Goal: Check status: Check status

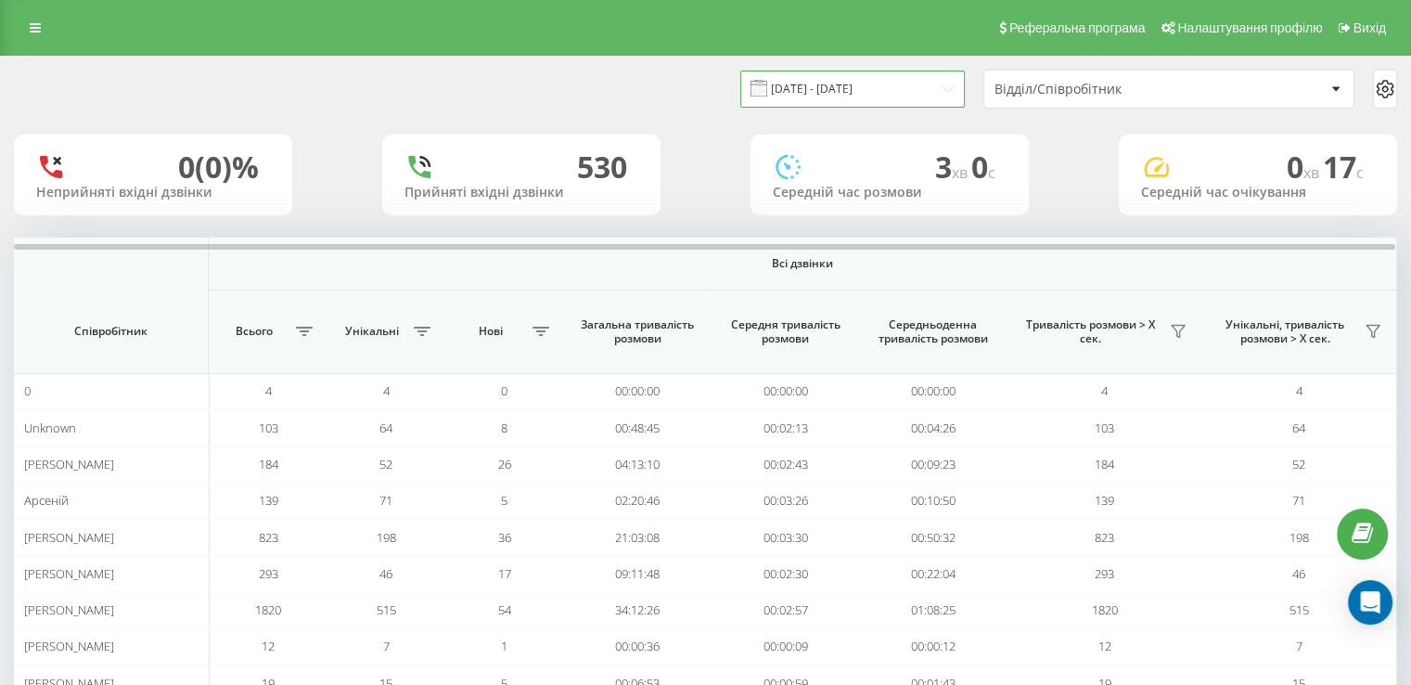
click at [912, 97] on input "19.08.2025 - 19.09.2025" at bounding box center [852, 88] width 224 height 36
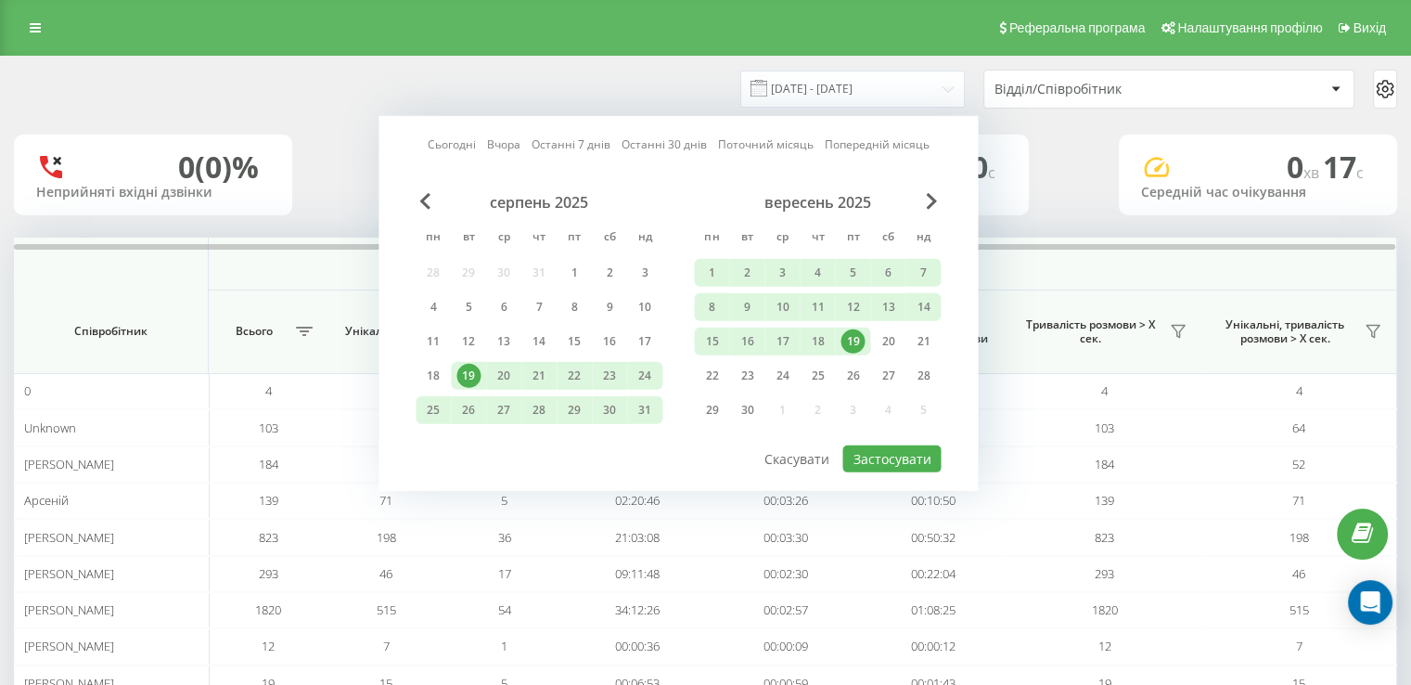
click at [847, 335] on div "19" at bounding box center [852, 341] width 24 height 24
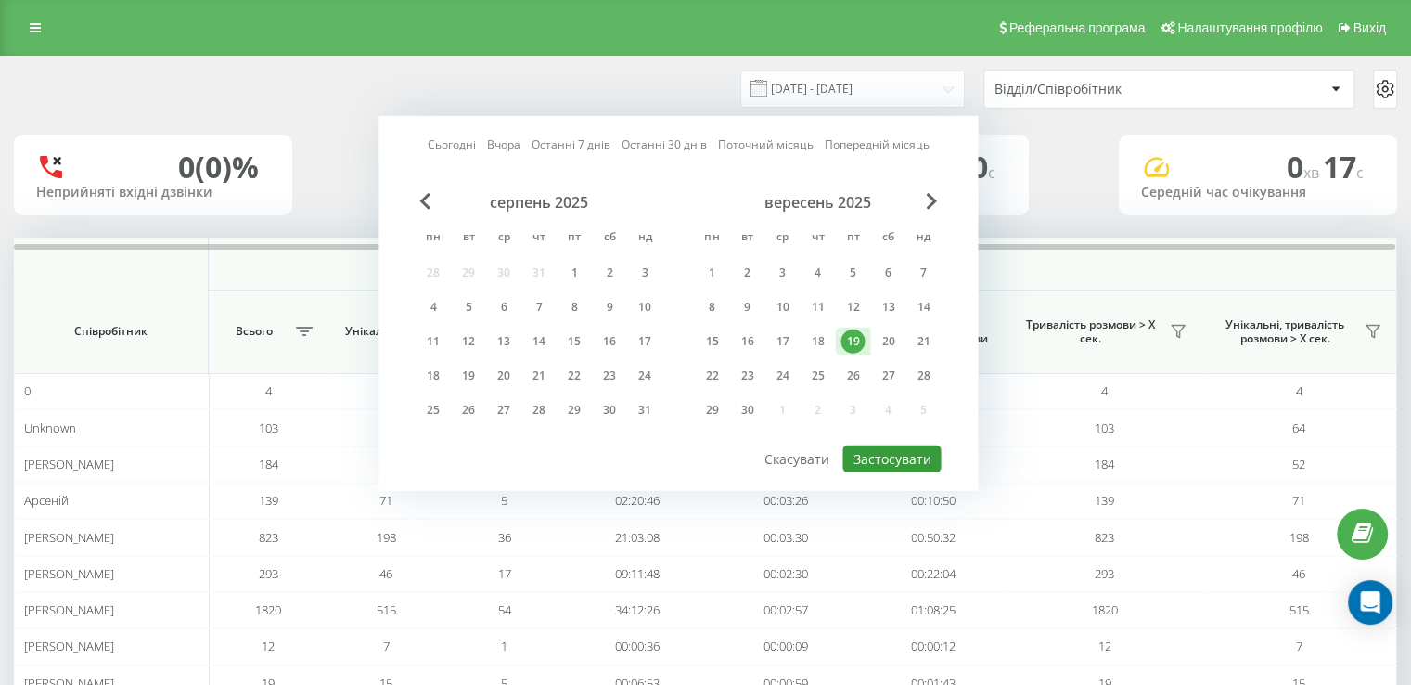
click at [890, 457] on button "Застосувати" at bounding box center [891, 458] width 98 height 27
type input "19.09.2025 - 19.09.2025"
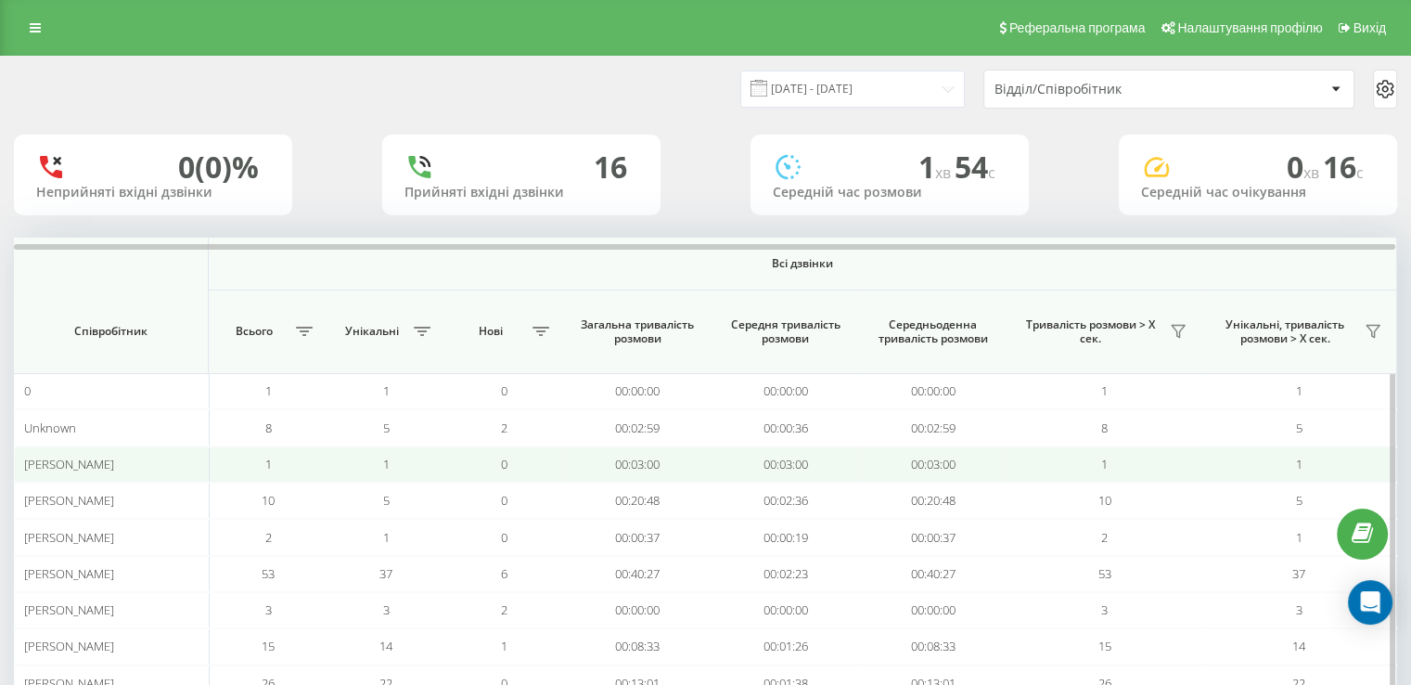
scroll to position [93, 0]
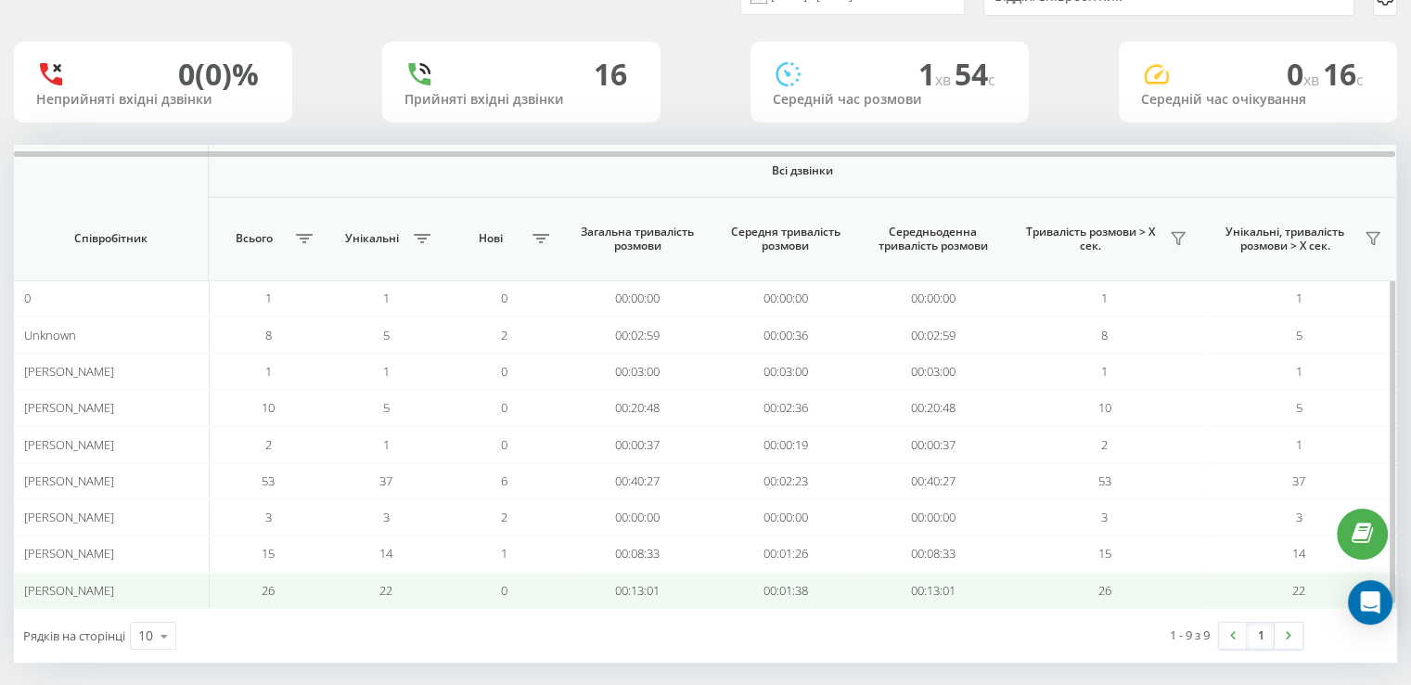
click at [270, 585] on span "26" at bounding box center [268, 590] width 13 height 17
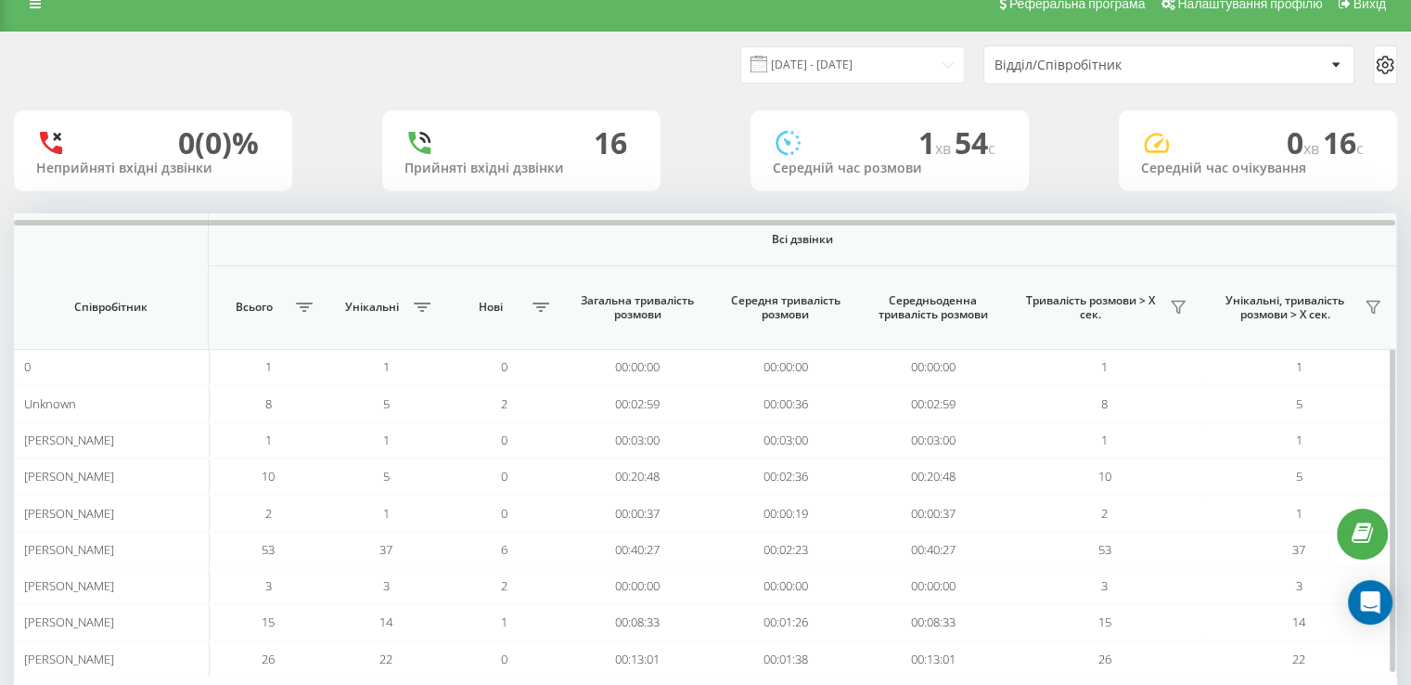
scroll to position [0, 0]
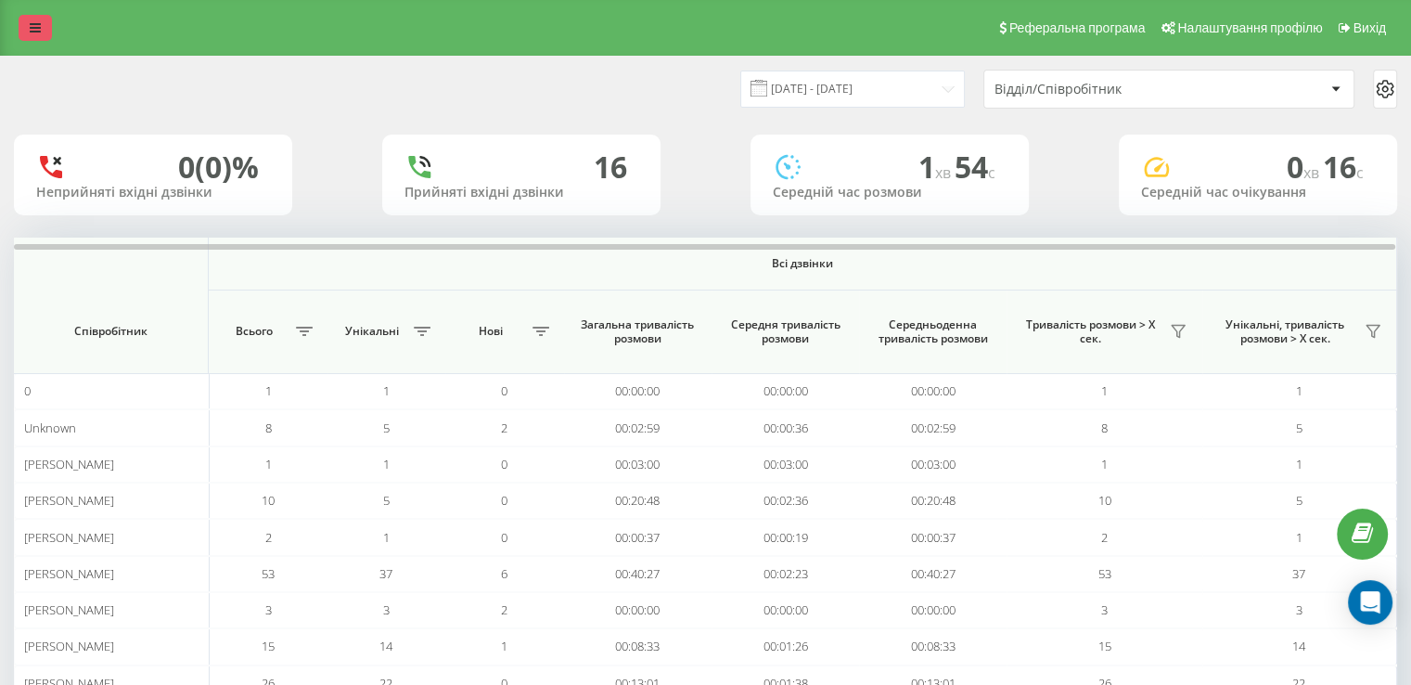
click at [29, 32] on link at bounding box center [35, 28] width 33 height 26
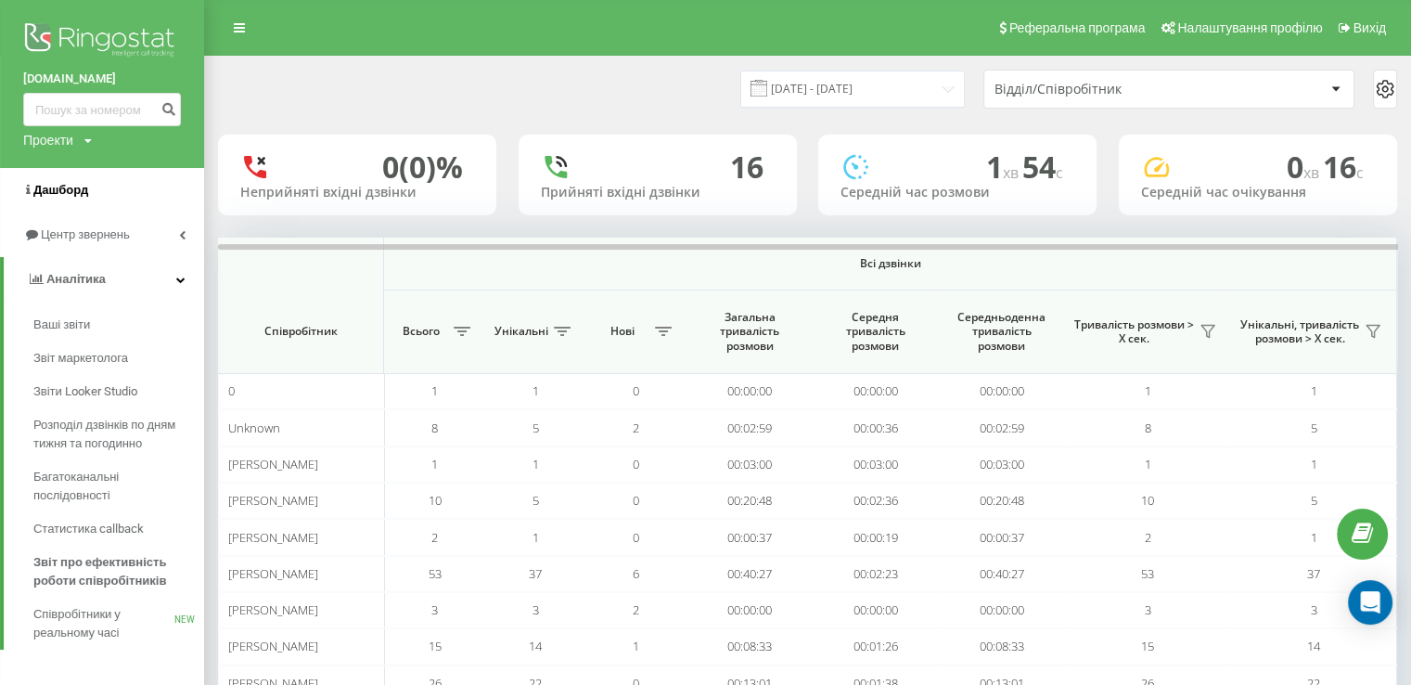
click at [73, 190] on span "Дашборд" at bounding box center [60, 190] width 55 height 14
